Goal: Information Seeking & Learning: Learn about a topic

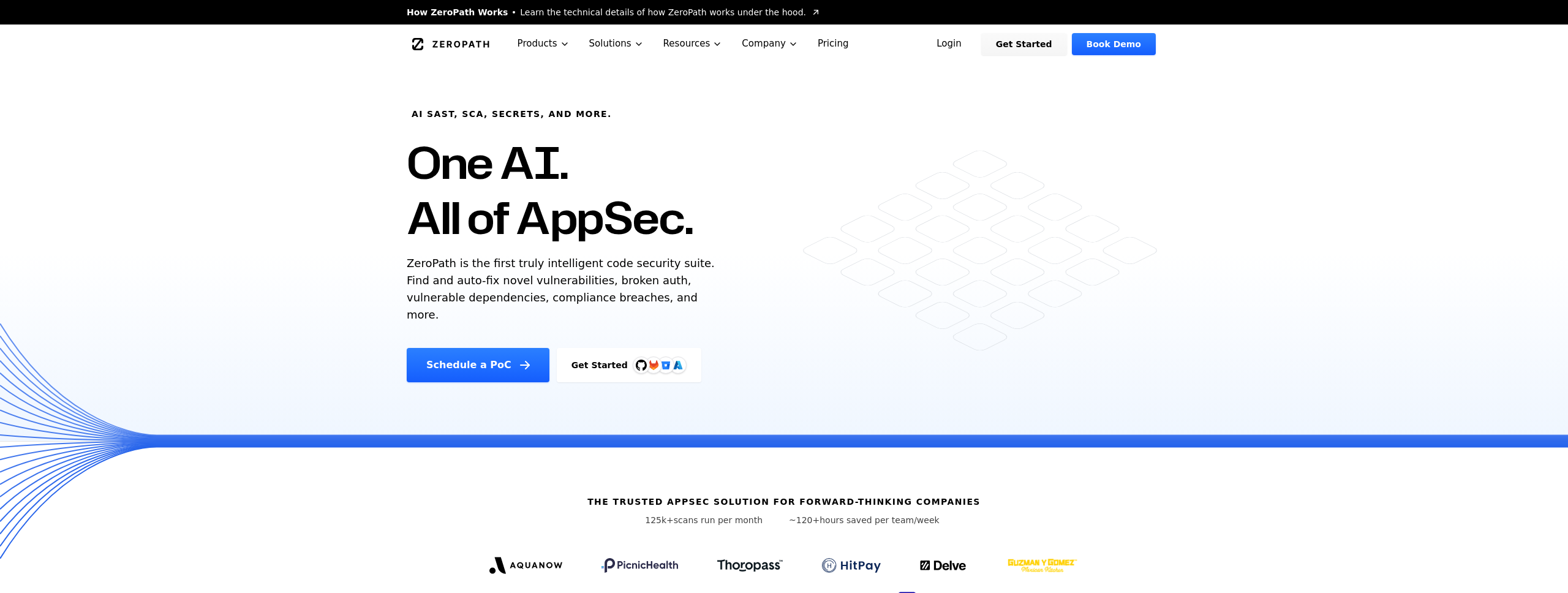
click at [819, 40] on link "Pricing" at bounding box center [833, 44] width 51 height 39
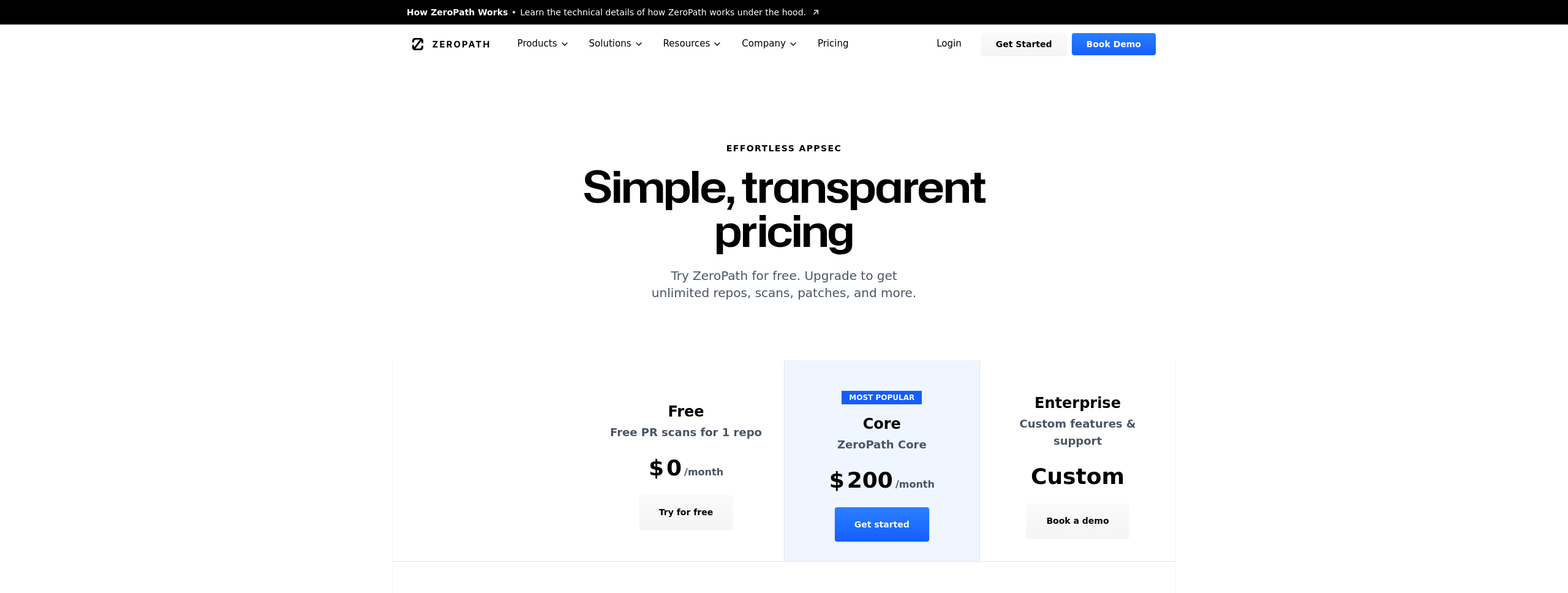
click at [447, 44] on icon "Global" at bounding box center [460, 44] width 56 height 7
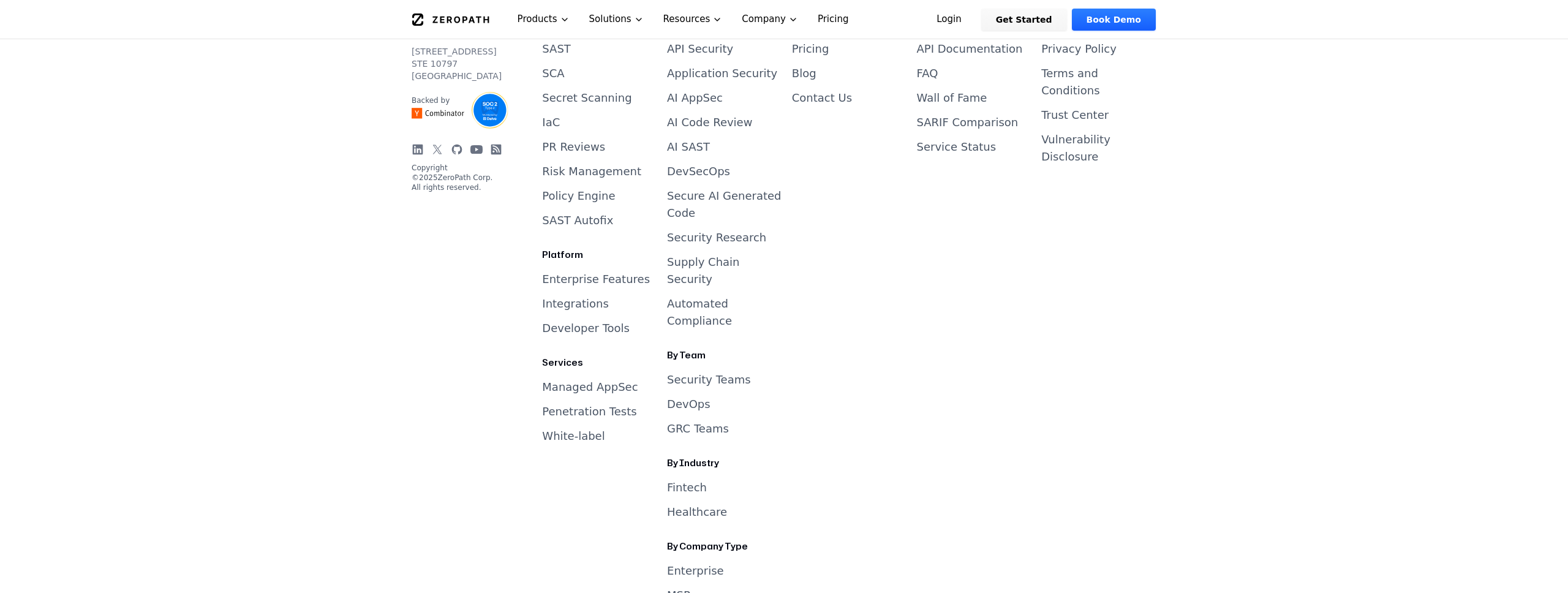
scroll to position [5110, 0]
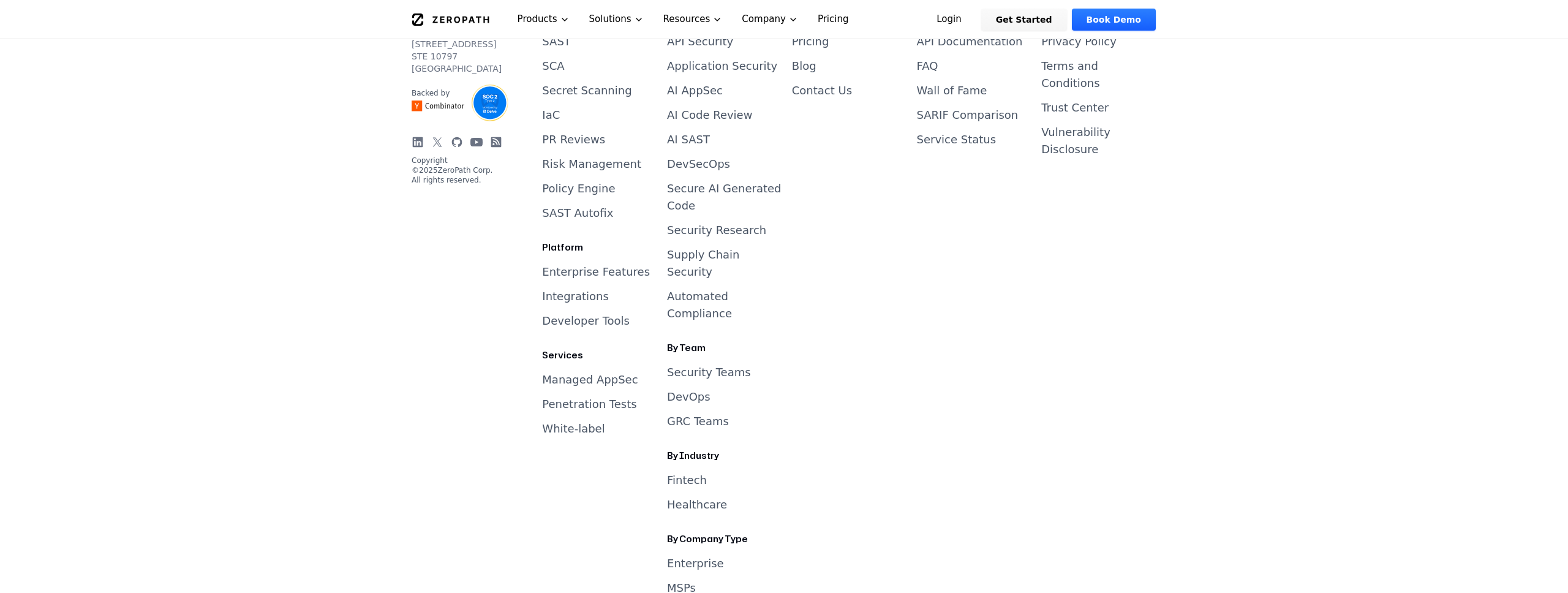
click at [693, 415] on link "GRC Teams" at bounding box center [697, 421] width 62 height 13
